Goal: Transaction & Acquisition: Purchase product/service

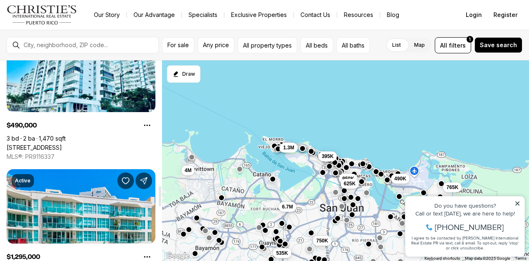
scroll to position [1240, 0]
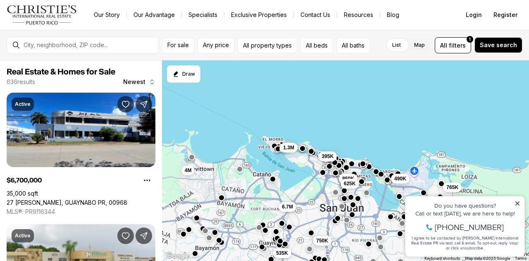
click at [516, 203] on icon at bounding box center [517, 203] width 6 height 6
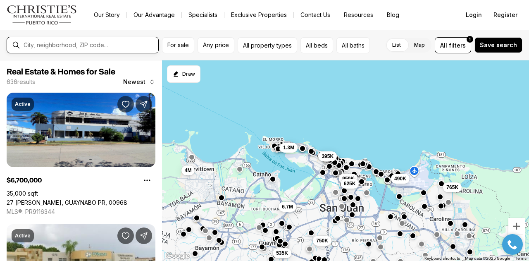
click at [44, 44] on input "text" at bounding box center [89, 45] width 131 height 7
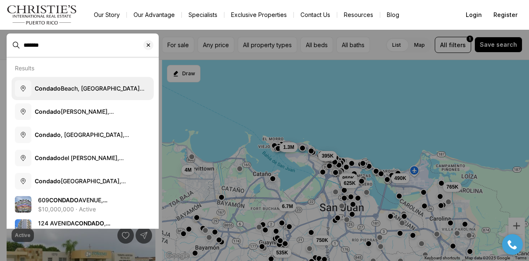
type input "*******"
click at [67, 91] on span "Condado Beach, San Juan, Puerto Rico" at bounding box center [93, 88] width 116 height 8
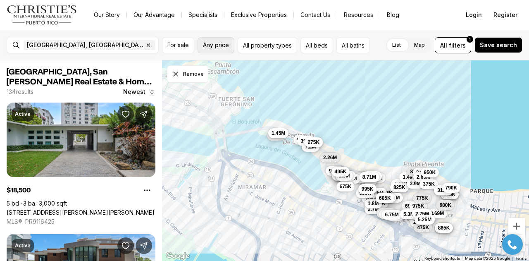
click at [226, 46] on span "Any price" at bounding box center [216, 45] width 26 height 7
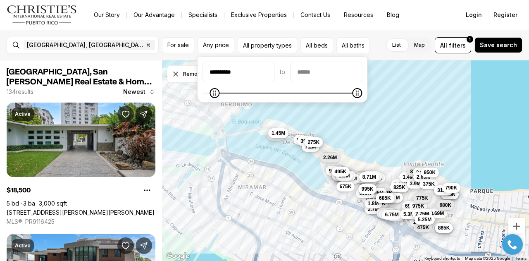
type input "**********"
click at [213, 98] on span "Minimum" at bounding box center [216, 93] width 10 height 10
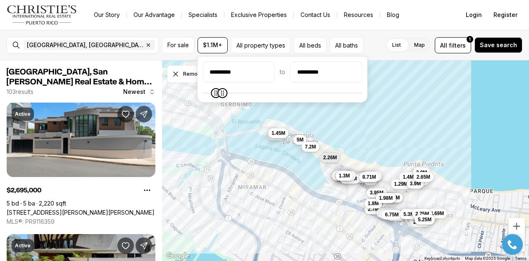
type input "**********"
click at [220, 96] on icon "Maximum" at bounding box center [220, 93] width 7 height 7
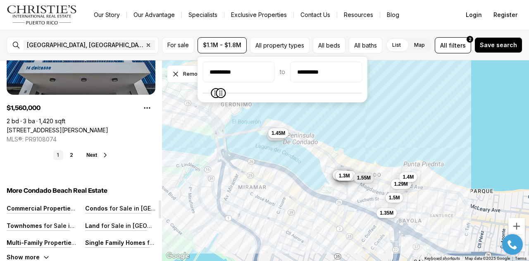
scroll to position [1529, 0]
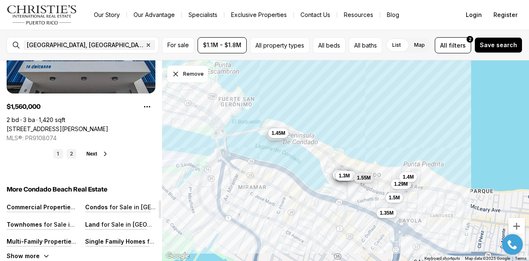
click at [74, 156] on link "2" at bounding box center [72, 154] width 10 height 10
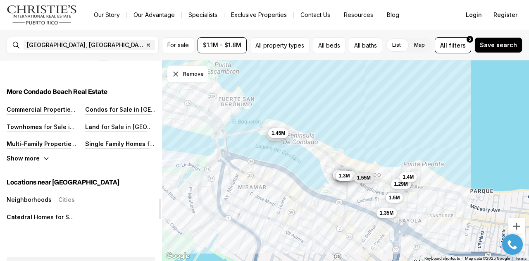
scroll to position [1240, 0]
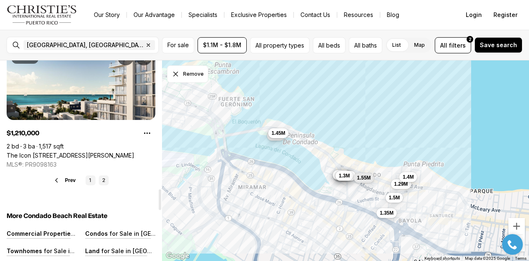
click at [86, 181] on link "1" at bounding box center [91, 180] width 10 height 10
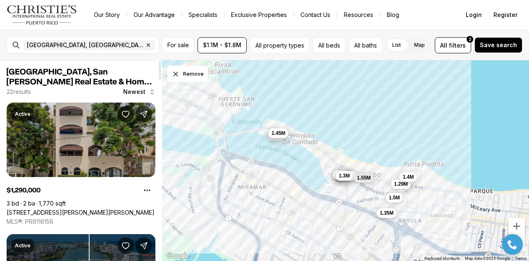
click at [102, 209] on link "[STREET_ADDRESS][PERSON_NAME][PERSON_NAME]" at bounding box center [81, 212] width 148 height 7
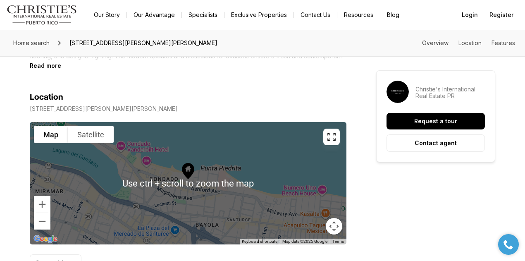
scroll to position [455, 0]
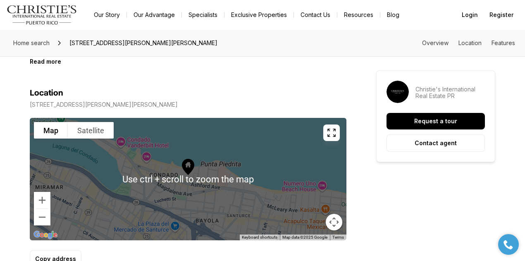
click at [182, 173] on icon at bounding box center [188, 167] width 12 height 16
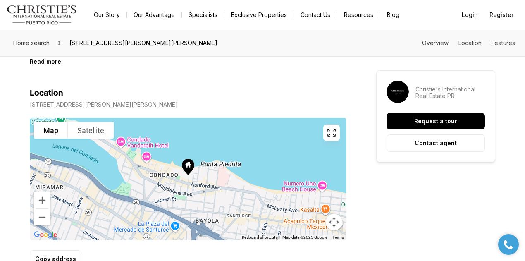
click at [182, 167] on icon at bounding box center [188, 167] width 12 height 16
click at [42, 202] on button "Zoom in" at bounding box center [42, 200] width 17 height 17
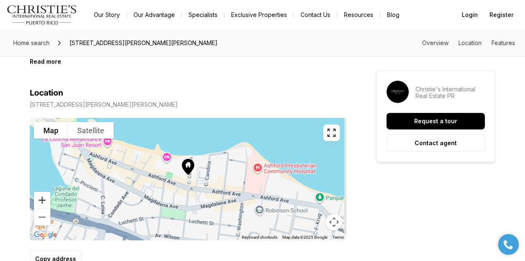
click at [42, 202] on button "Zoom in" at bounding box center [42, 200] width 17 height 17
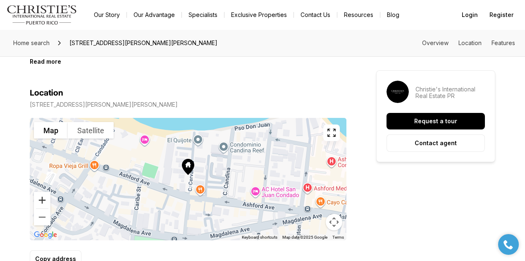
click at [41, 202] on button "Zoom in" at bounding box center [42, 200] width 17 height 17
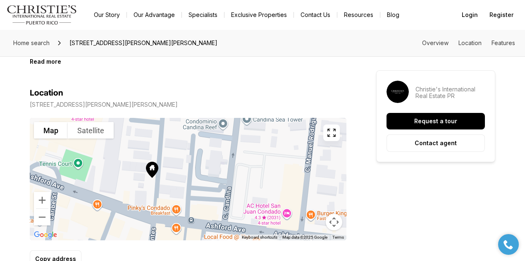
drag, startPoint x: 198, startPoint y: 222, endPoint x: 155, endPoint y: 219, distance: 42.7
click at [158, 224] on div at bounding box center [188, 179] width 317 height 122
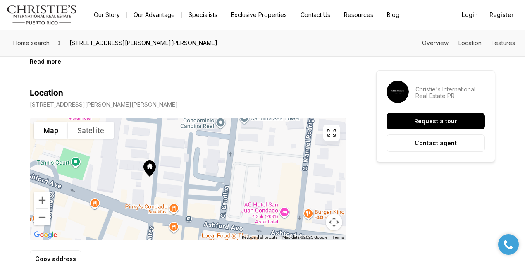
click at [109, 42] on span "[STREET_ADDRESS][PERSON_NAME][PERSON_NAME]" at bounding box center [143, 42] width 155 height 13
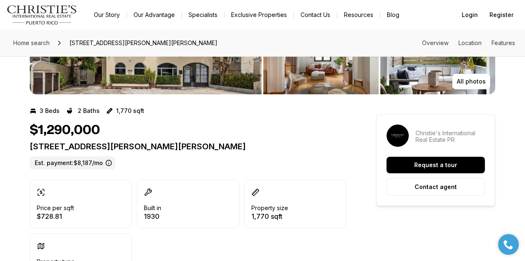
scroll to position [0, 0]
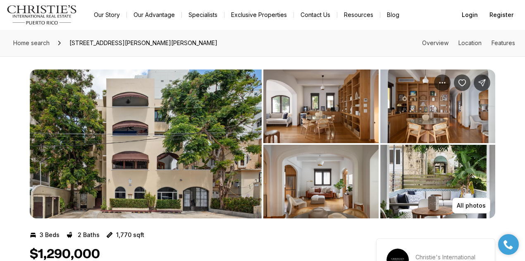
click at [173, 119] on img "View image gallery" at bounding box center [146, 143] width 232 height 149
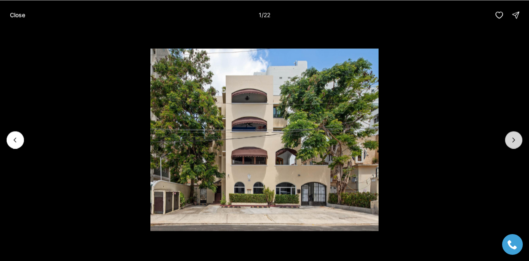
click at [515, 137] on icon "Next slide" at bounding box center [513, 140] width 8 height 8
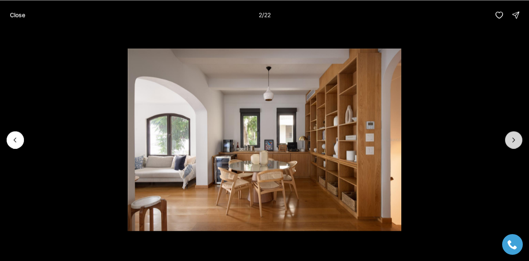
click at [515, 137] on icon "Next slide" at bounding box center [513, 140] width 8 height 8
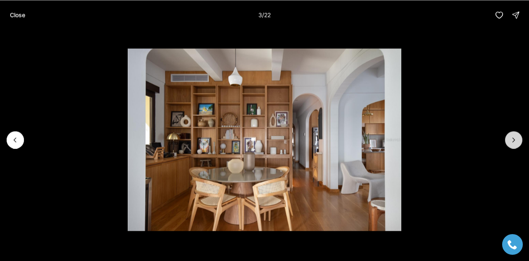
click at [514, 137] on icon "Next slide" at bounding box center [513, 140] width 8 height 8
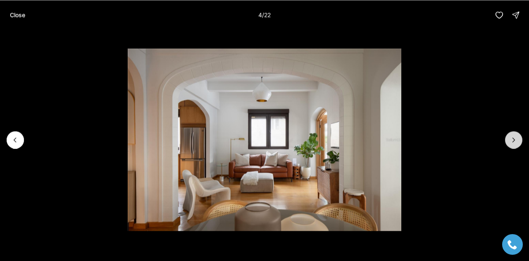
click at [514, 137] on icon "Next slide" at bounding box center [513, 140] width 8 height 8
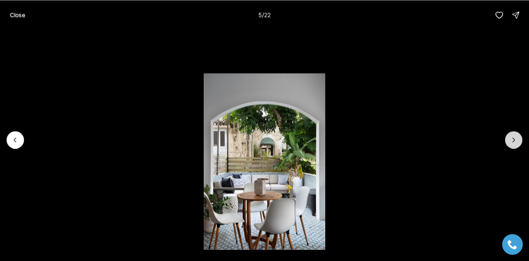
click at [514, 137] on icon "Next slide" at bounding box center [513, 140] width 8 height 8
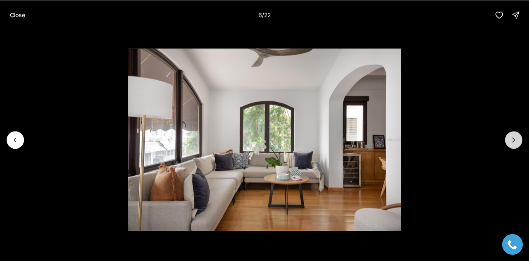
click at [514, 137] on icon "Next slide" at bounding box center [513, 140] width 8 height 8
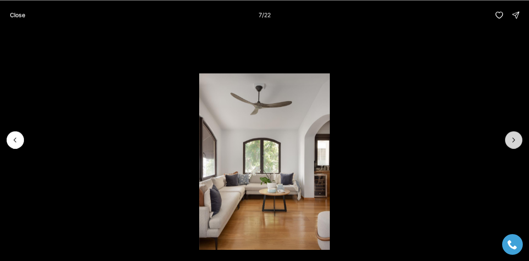
click at [512, 136] on icon "Next slide" at bounding box center [513, 140] width 8 height 8
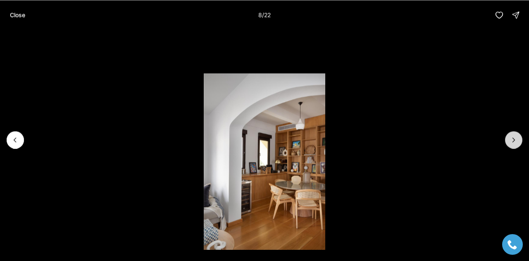
click at [512, 136] on icon "Next slide" at bounding box center [513, 140] width 8 height 8
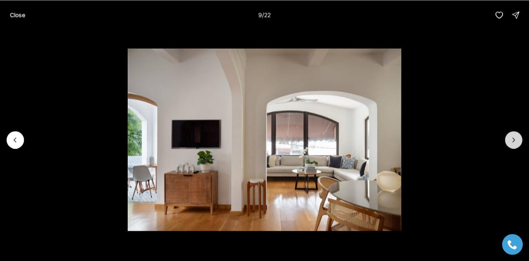
click at [512, 136] on icon "Next slide" at bounding box center [513, 140] width 8 height 8
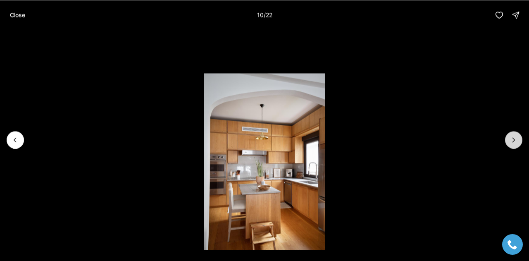
click at [512, 136] on icon "Next slide" at bounding box center [513, 140] width 8 height 8
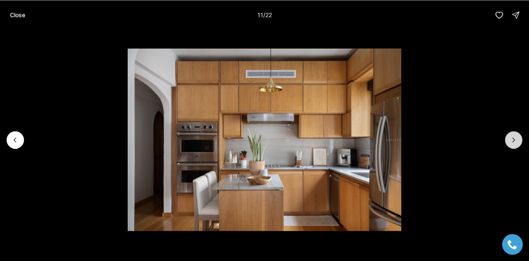
click at [512, 136] on icon "Next slide" at bounding box center [513, 140] width 8 height 8
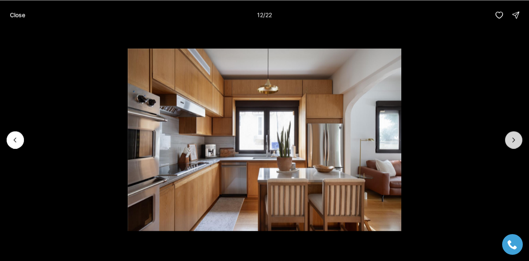
click at [512, 136] on icon "Next slide" at bounding box center [513, 140] width 8 height 8
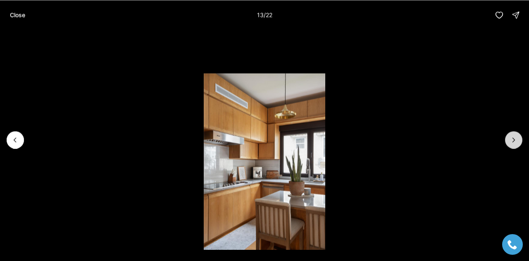
click at [512, 136] on icon "Next slide" at bounding box center [513, 140] width 8 height 8
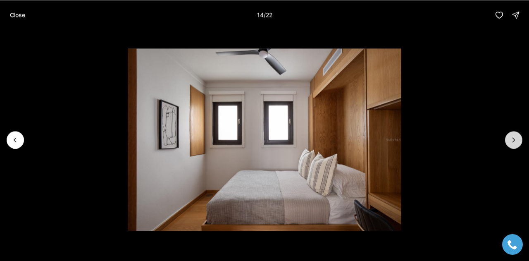
click at [512, 136] on icon "Next slide" at bounding box center [513, 140] width 8 height 8
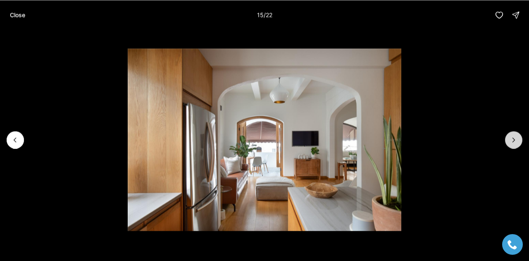
click at [512, 136] on icon "Next slide" at bounding box center [513, 140] width 8 height 8
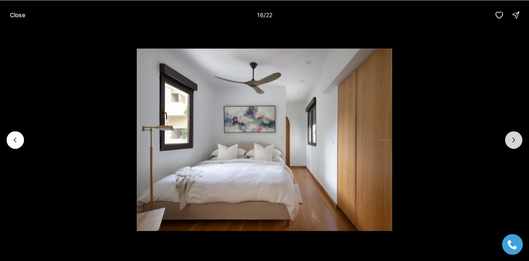
click at [512, 136] on icon "Next slide" at bounding box center [513, 140] width 8 height 8
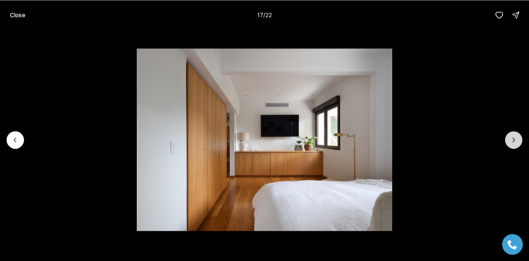
click at [512, 136] on icon "Next slide" at bounding box center [513, 140] width 8 height 8
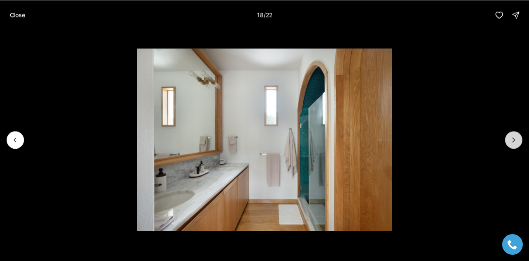
click at [512, 136] on icon "Next slide" at bounding box center [513, 140] width 8 height 8
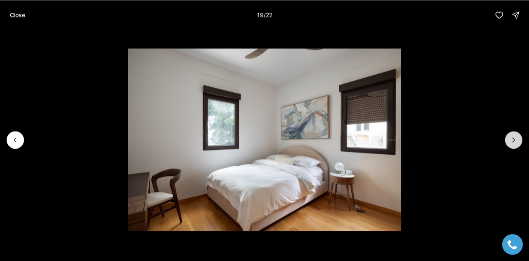
click at [512, 136] on icon "Next slide" at bounding box center [513, 140] width 8 height 8
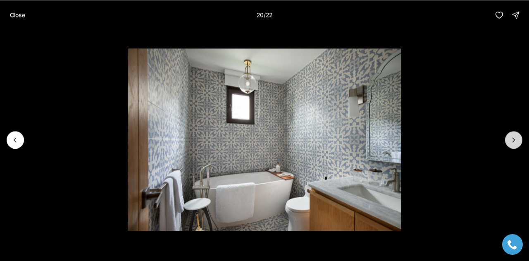
click at [512, 136] on icon "Next slide" at bounding box center [513, 140] width 8 height 8
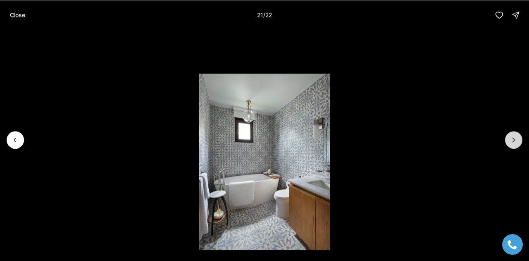
click at [512, 136] on icon "Next slide" at bounding box center [513, 140] width 8 height 8
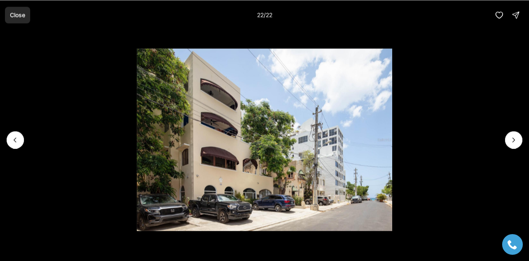
click at [17, 14] on p "Close" at bounding box center [17, 15] width 15 height 7
